Goal: Find specific page/section: Find specific page/section

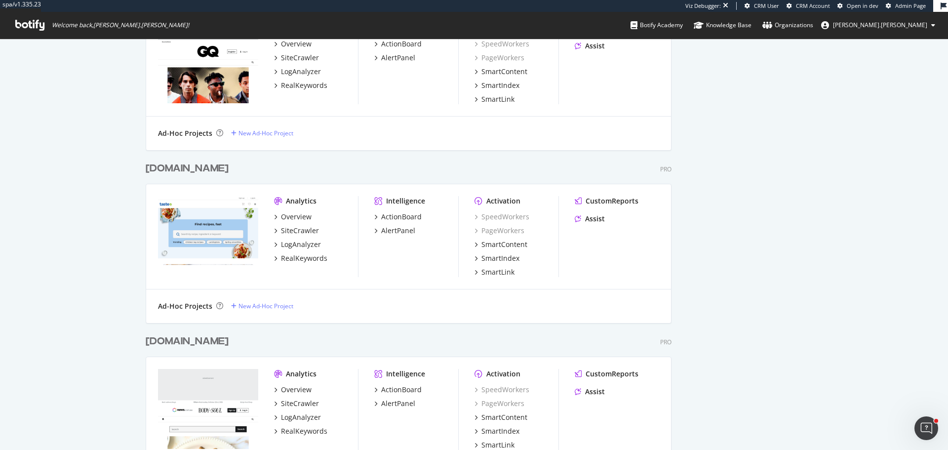
scroll to position [616, 0]
click at [499, 258] on div "SmartIndex" at bounding box center [501, 258] width 38 height 10
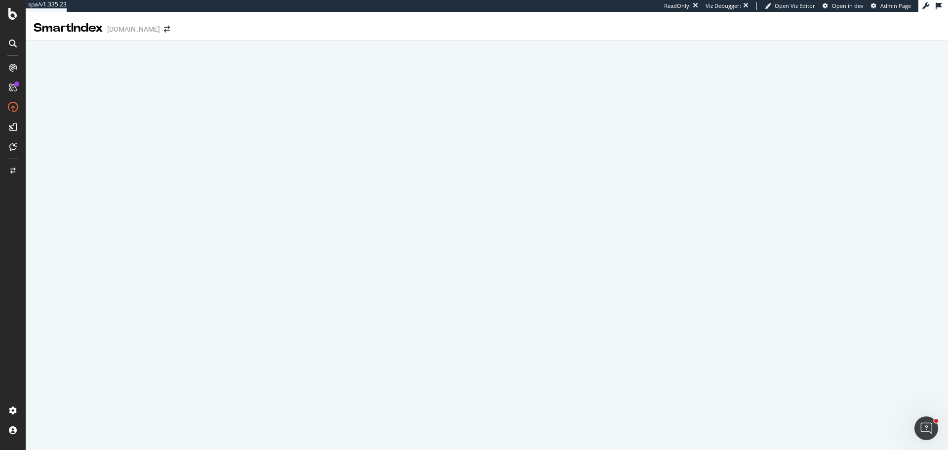
click at [14, 19] on div at bounding box center [13, 225] width 26 height 450
click at [9, 16] on icon at bounding box center [12, 14] width 9 height 12
